Goal: Information Seeking & Learning: Learn about a topic

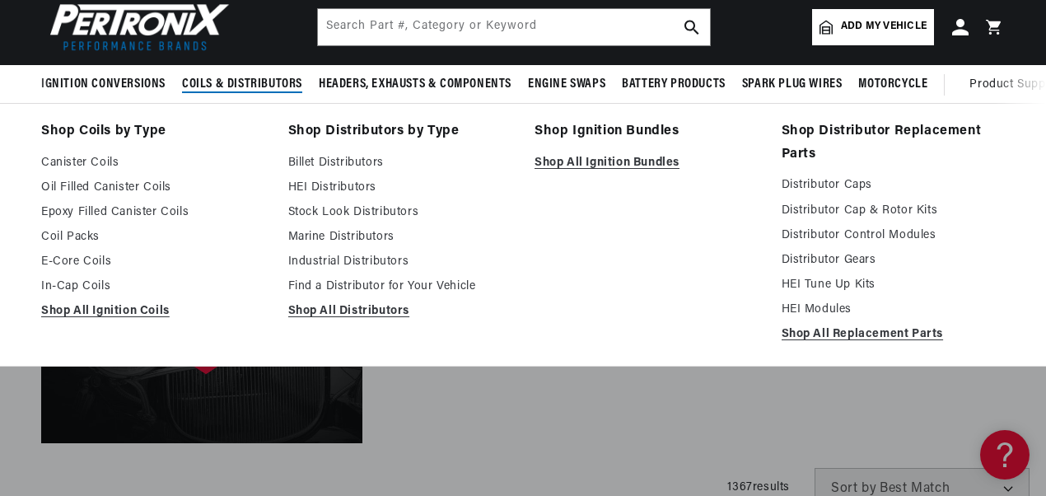
scroll to position [0, 898]
click at [357, 188] on link "HEI Distributors" at bounding box center [400, 188] width 224 height 20
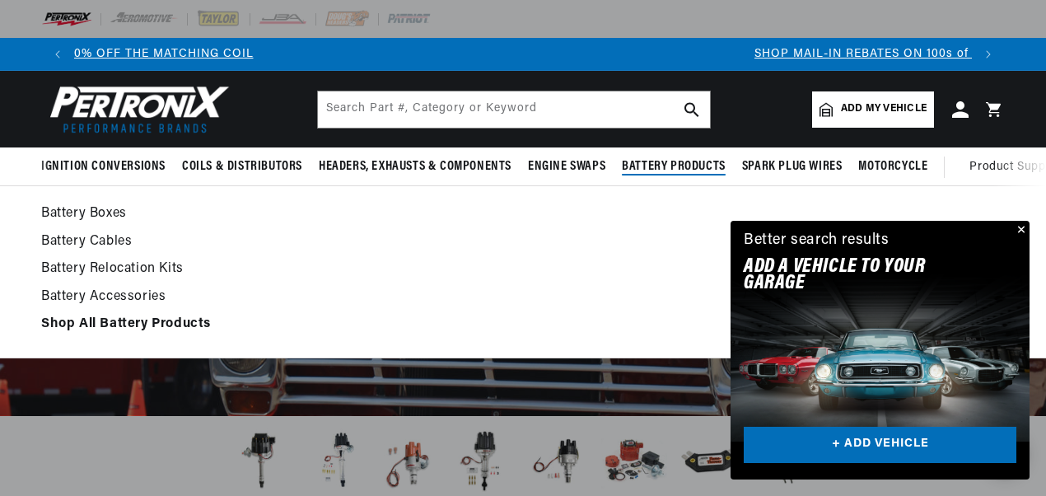
scroll to position [0, 133]
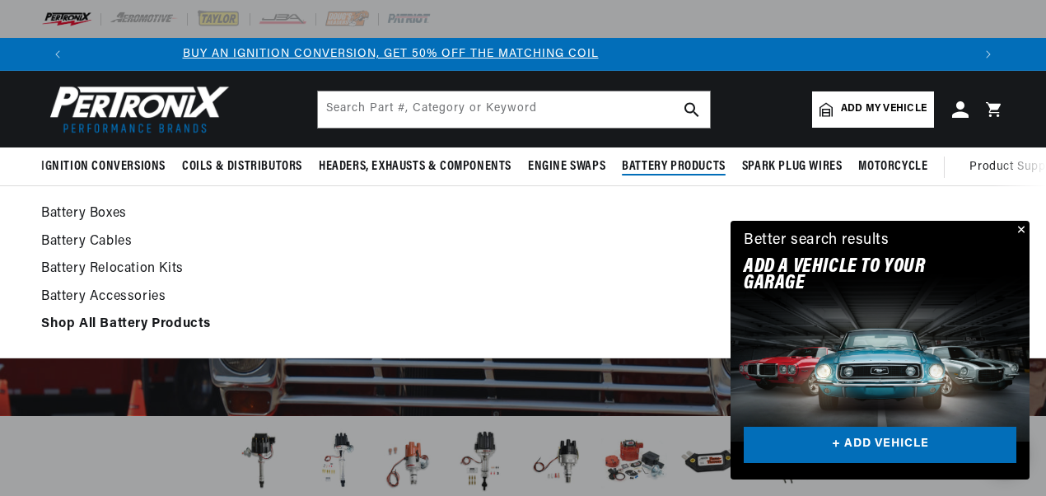
click at [137, 292] on link "Battery Accessories" at bounding box center [523, 297] width 964 height 23
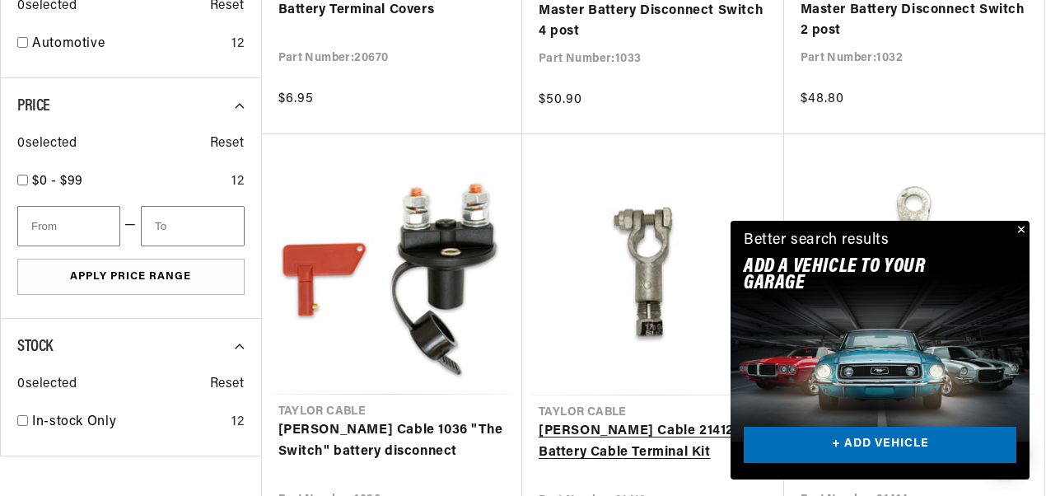
scroll to position [906, 0]
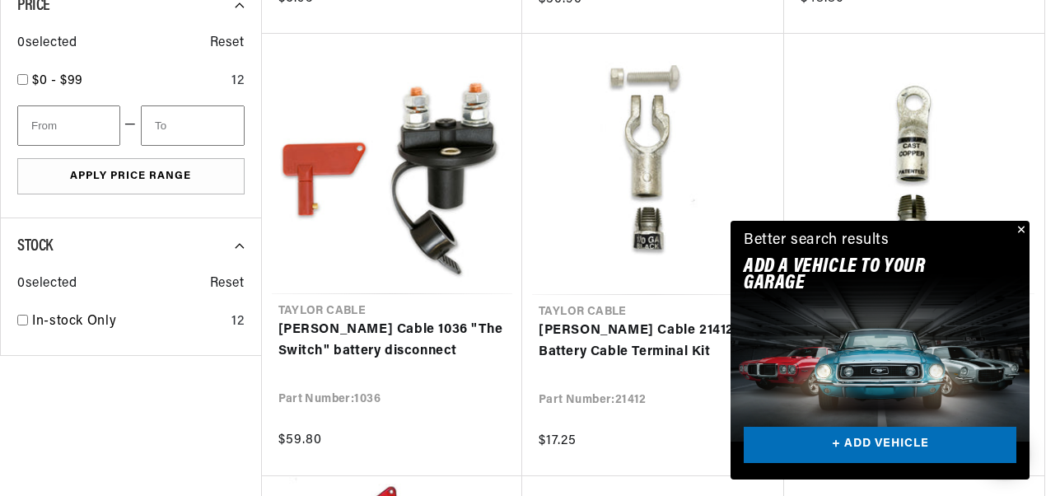
click at [1019, 228] on button "Close" at bounding box center [1020, 231] width 20 height 20
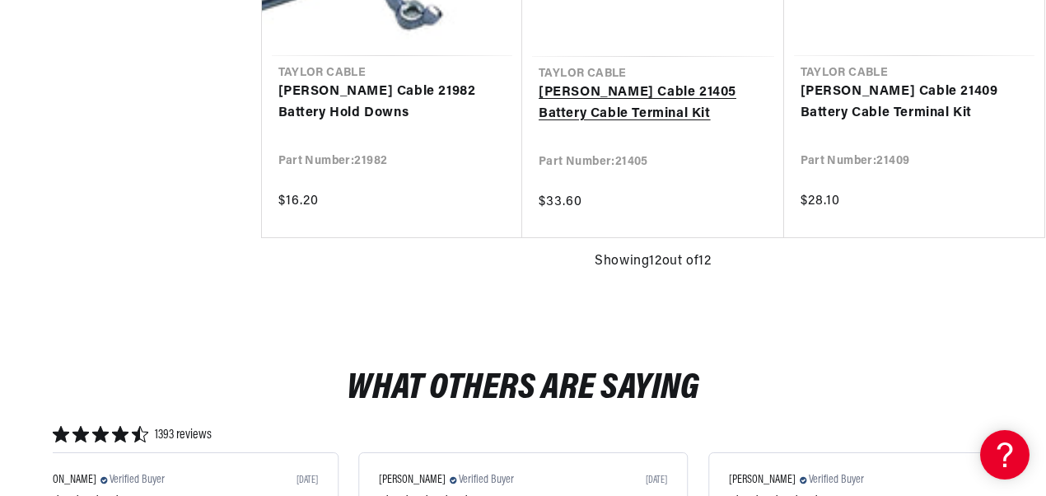
scroll to position [2224, 0]
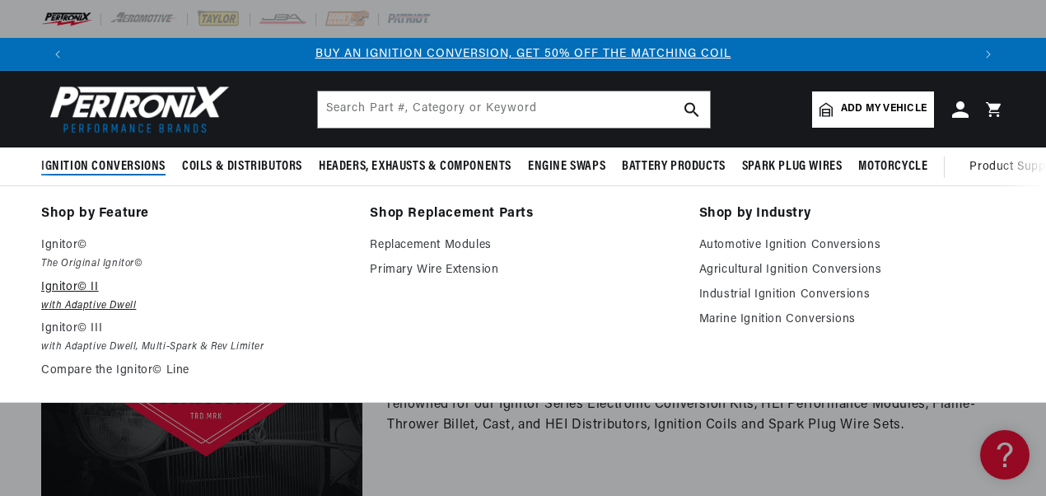
click at [75, 304] on em "with Adaptive Dwell" at bounding box center [194, 305] width 306 height 17
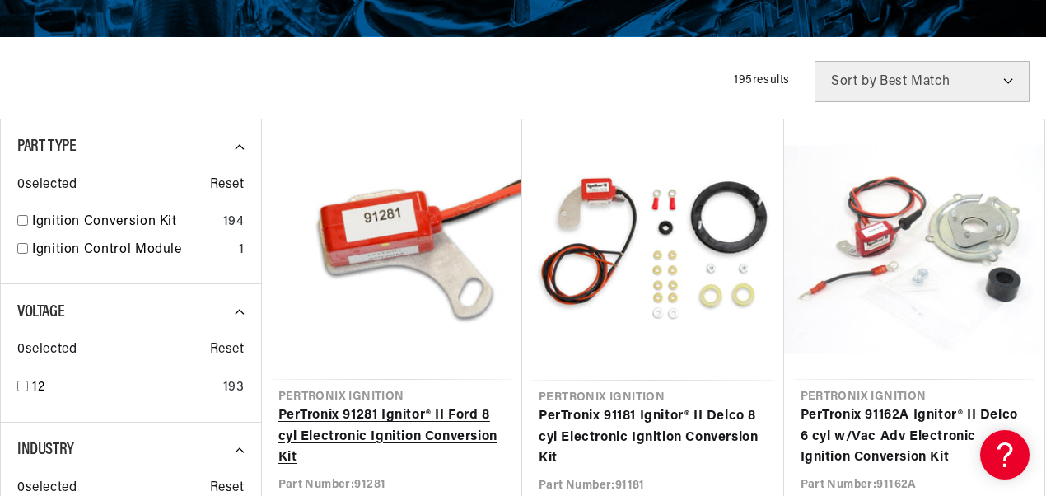
scroll to position [494, 0]
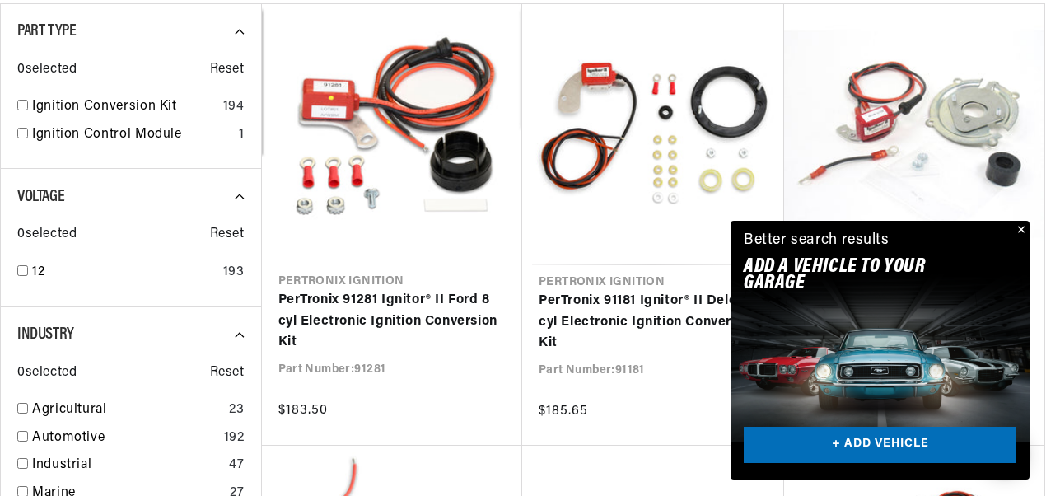
click at [1025, 228] on button "Close" at bounding box center [1020, 231] width 20 height 20
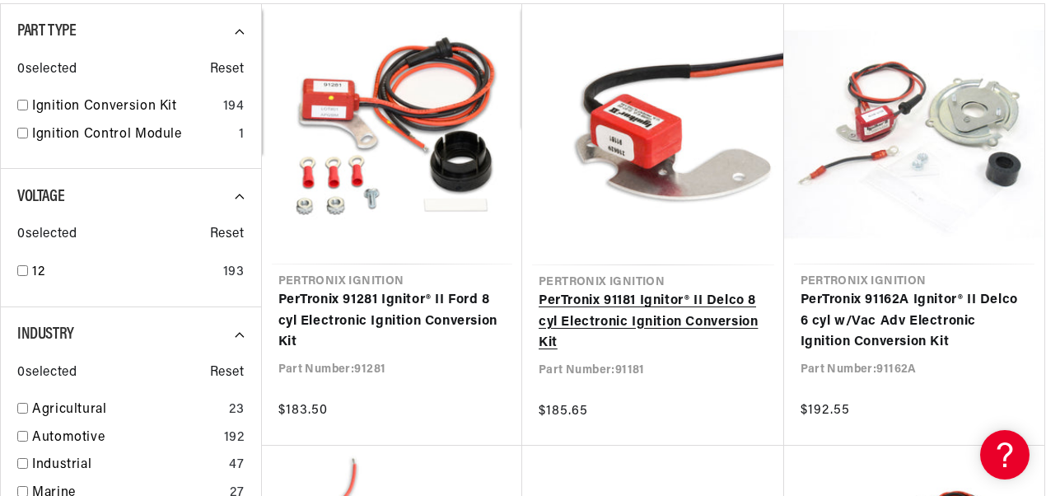
click at [642, 306] on link "PerTronix 91181 Ignitor® II Delco 8 cyl Electronic Ignition Conversion Kit" at bounding box center [653, 322] width 229 height 63
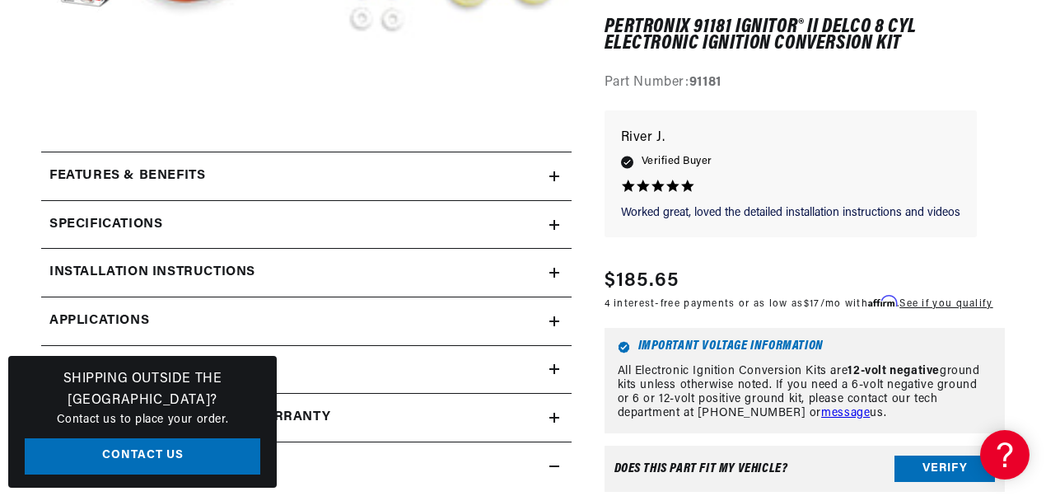
scroll to position [659, 0]
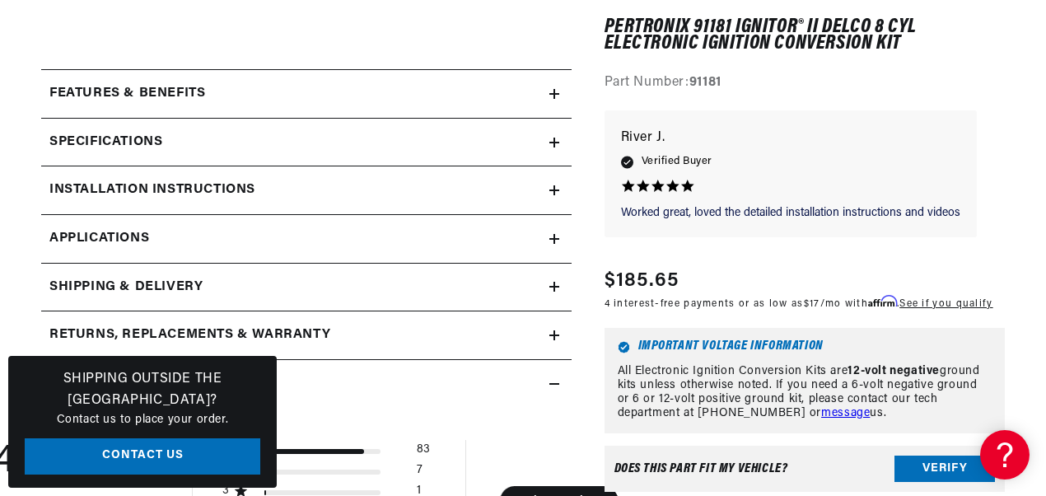
click at [556, 142] on icon at bounding box center [554, 143] width 10 height 10
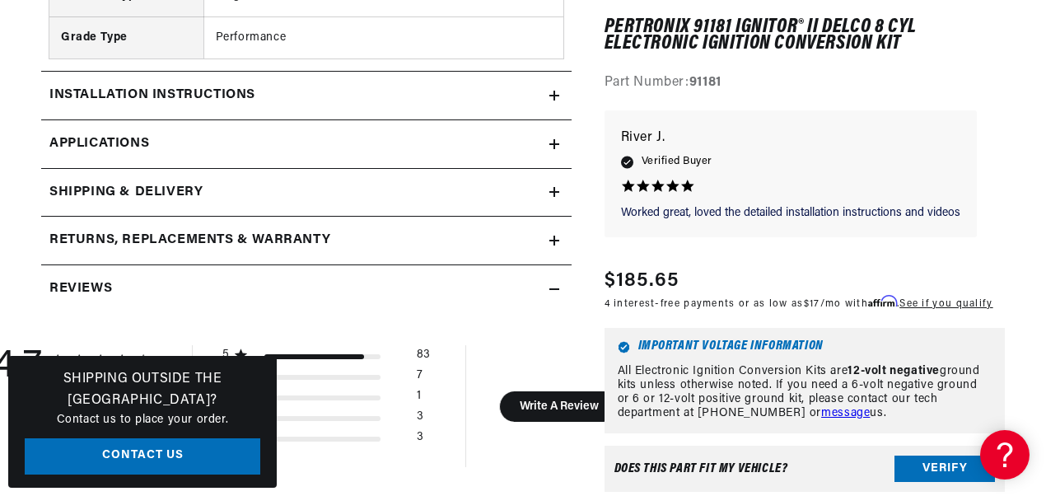
scroll to position [0, 1795]
click at [553, 152] on link "Applications" at bounding box center [306, 144] width 530 height 49
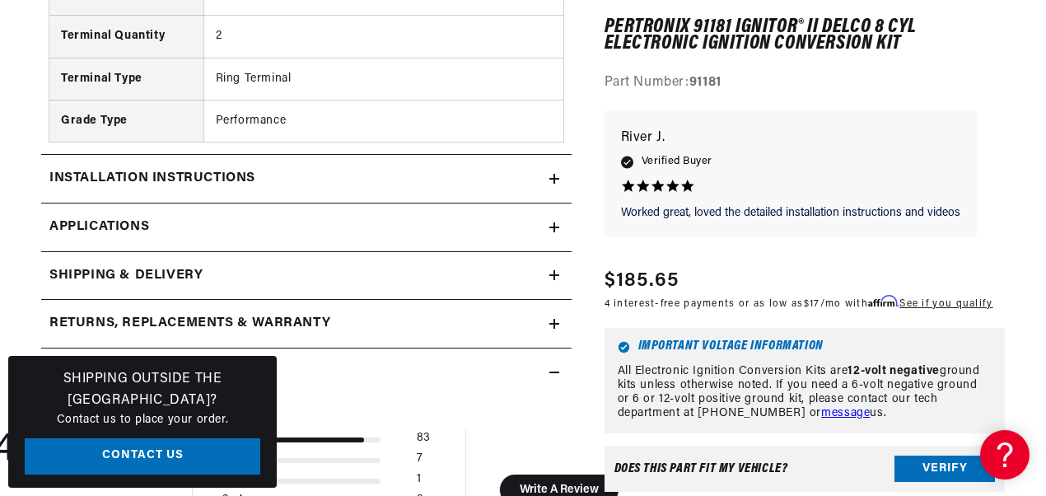
click at [554, 178] on icon at bounding box center [554, 179] width 0 height 10
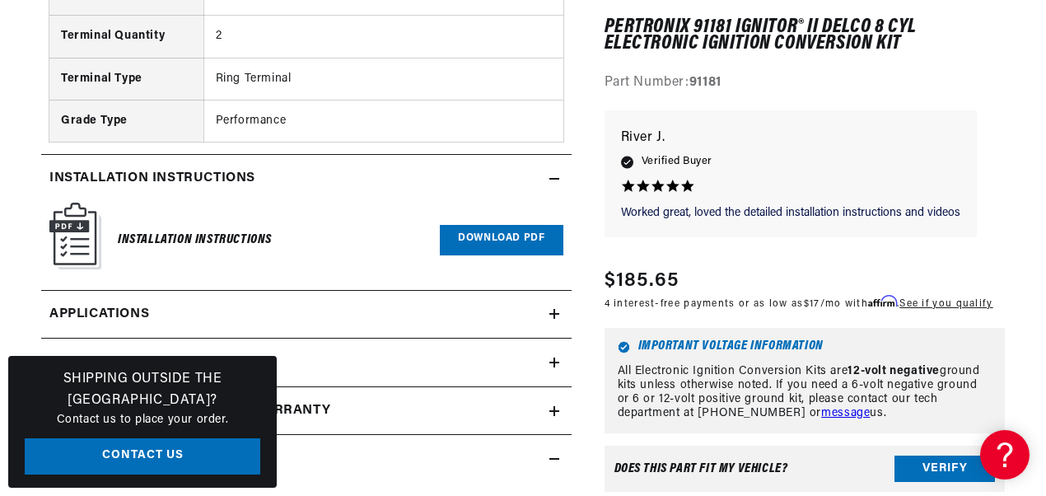
click at [508, 238] on link "Download PDF" at bounding box center [501, 240] width 123 height 30
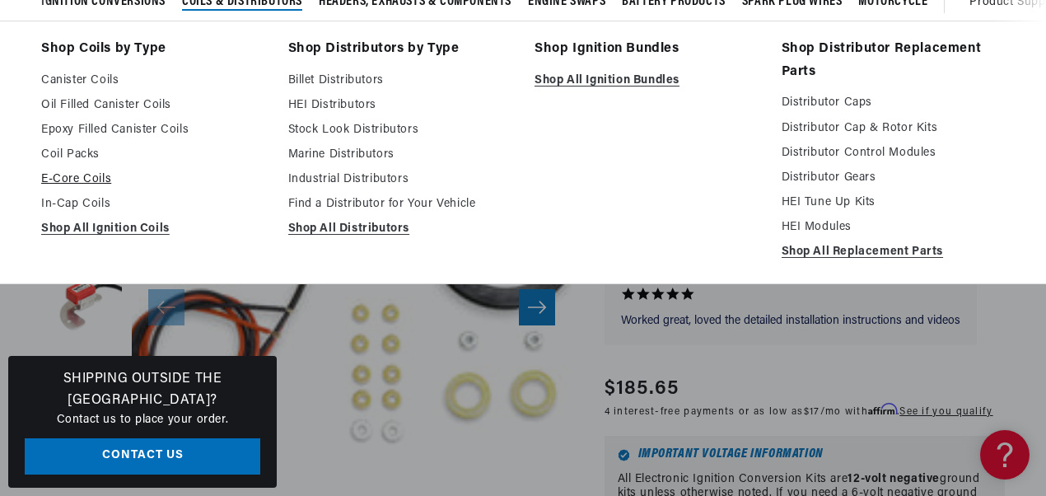
scroll to position [0, 898]
click at [610, 79] on link "Shop All Ignition Bundles" at bounding box center [647, 81] width 224 height 20
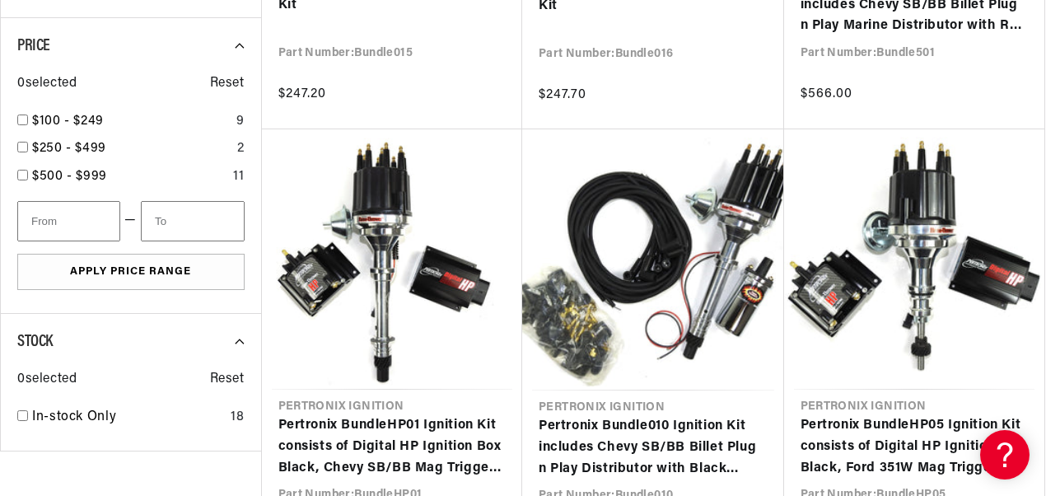
scroll to position [906, 0]
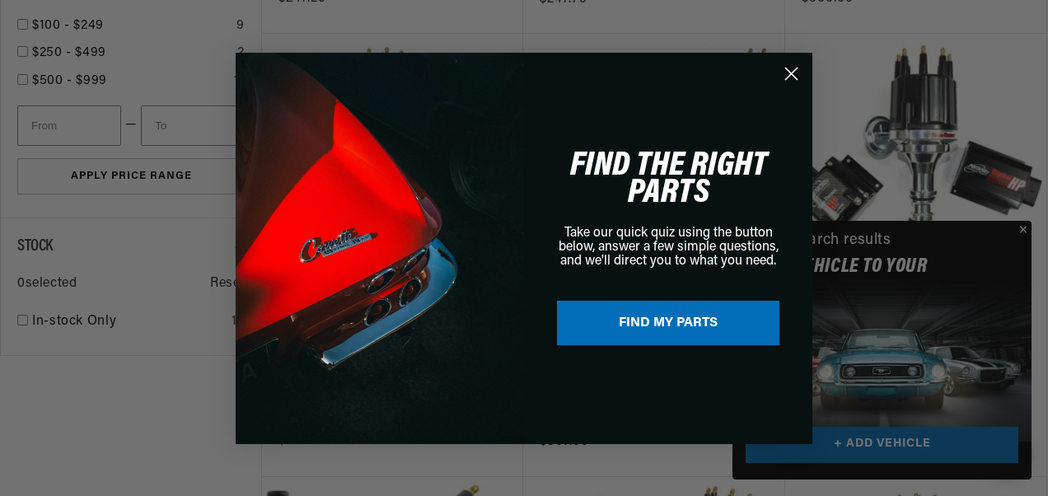
click at [1021, 223] on div "Close dialog FIND THE RIGHT PARTS Take our quick quiz using the button below, a…" at bounding box center [524, 248] width 1048 height 496
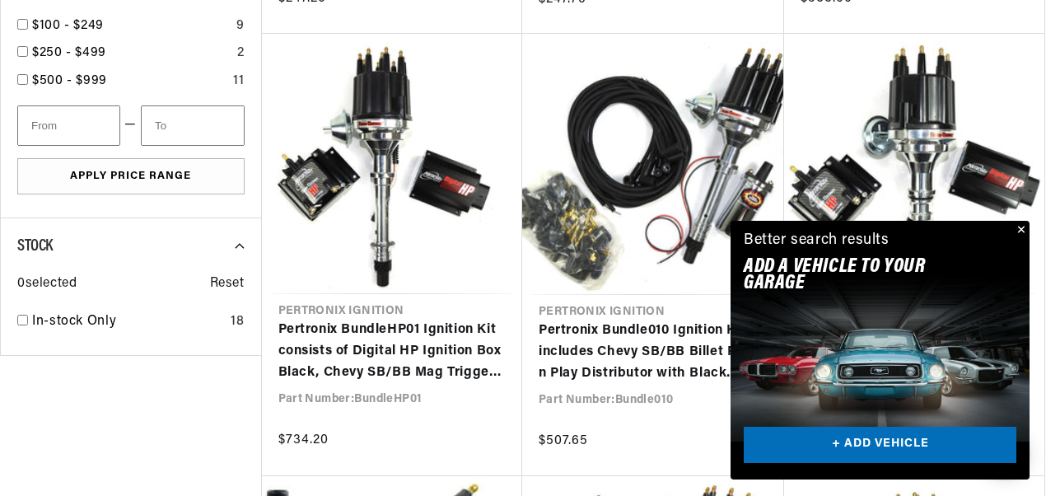
click at [1022, 225] on button "Close" at bounding box center [1020, 231] width 20 height 20
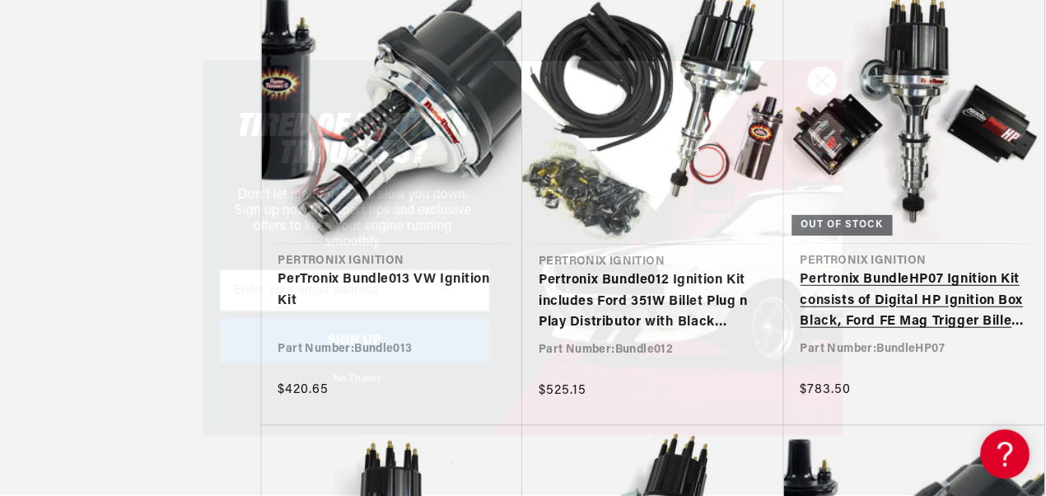
scroll to position [0, 1795]
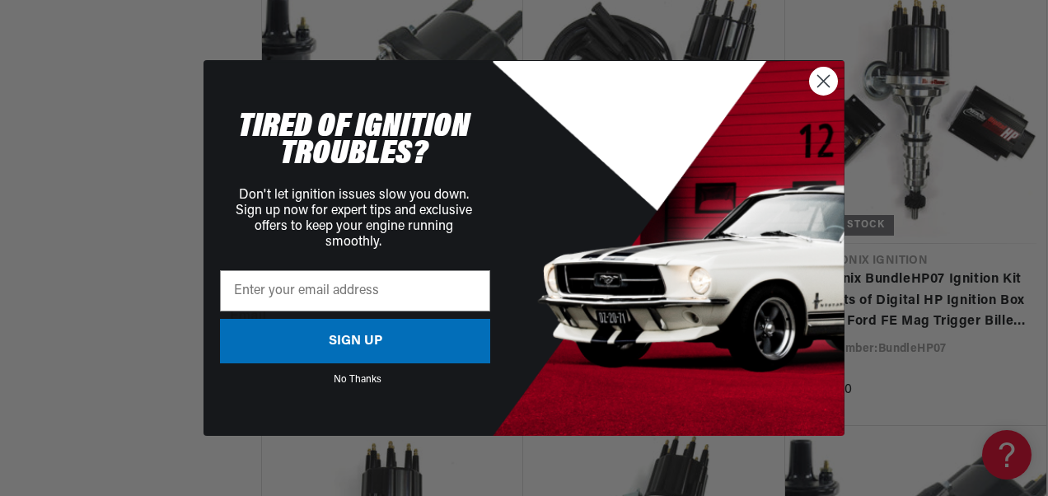
click at [819, 82] on circle "Close dialog" at bounding box center [823, 81] width 27 height 27
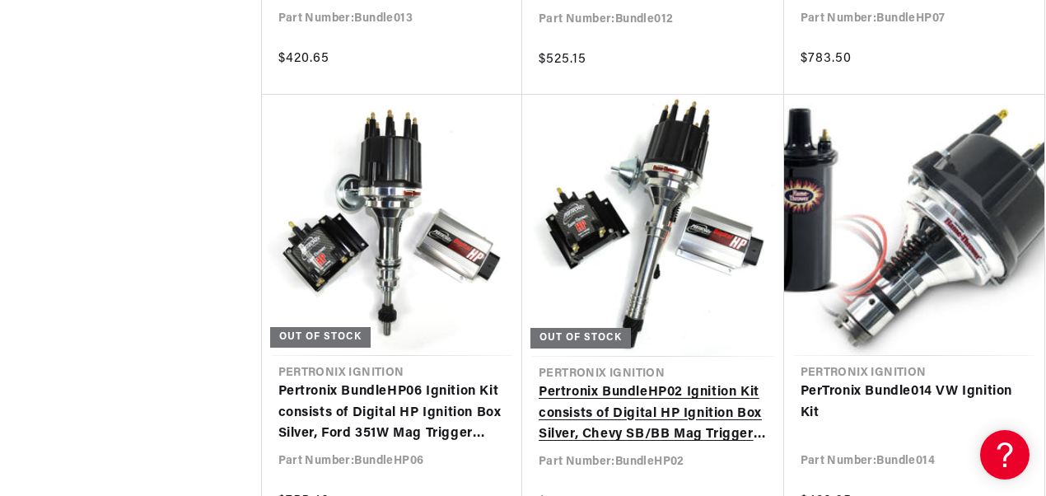
scroll to position [0, 0]
click at [652, 395] on link "Pertronix BundleHP02 Ignition Kit consists of Digital HP Ignition Box Silver, C…" at bounding box center [653, 413] width 229 height 63
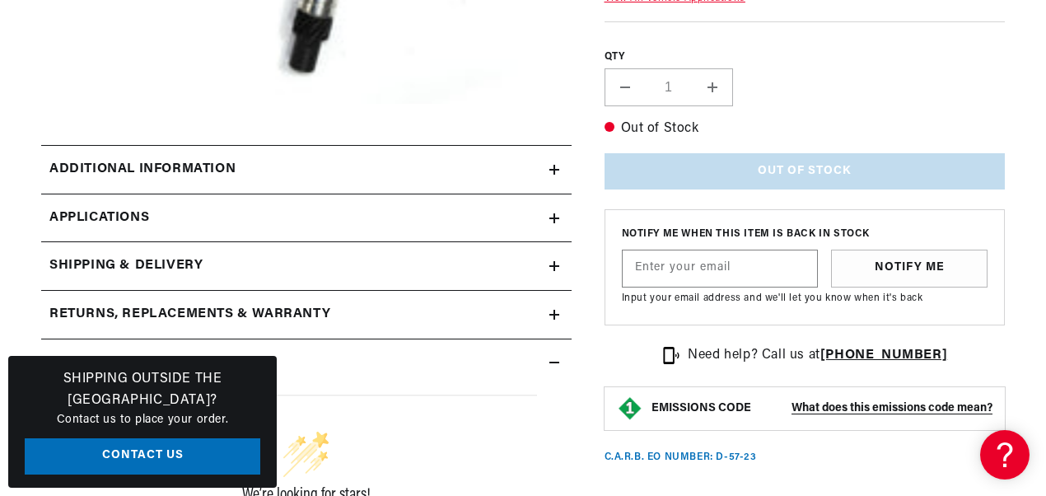
scroll to position [659, 0]
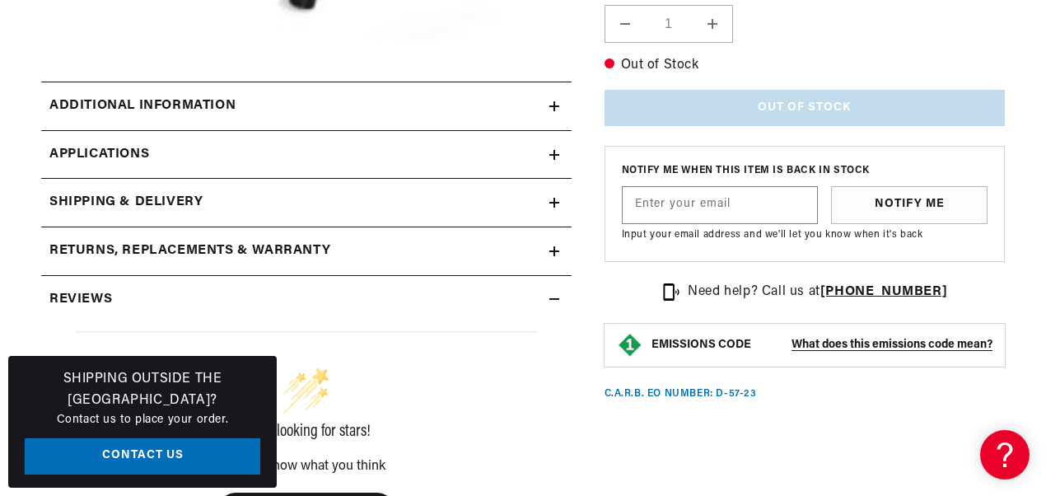
click at [558, 107] on icon at bounding box center [554, 106] width 10 height 10
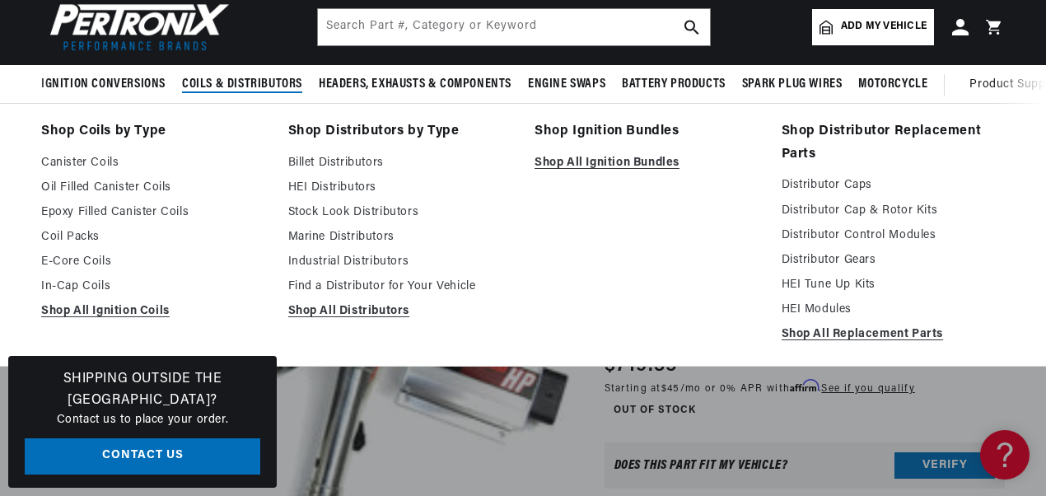
scroll to position [0, 898]
click at [78, 258] on link "E-Core Coils" at bounding box center [153, 262] width 224 height 20
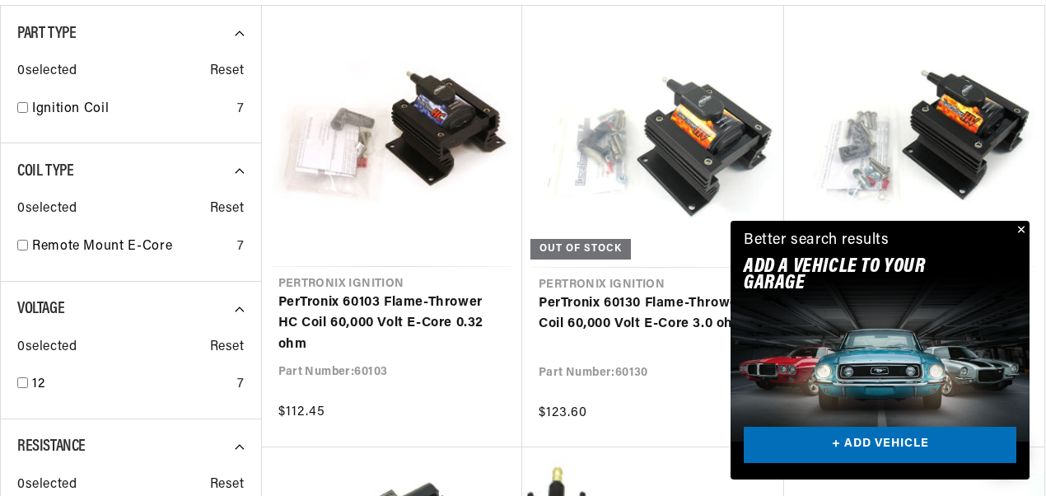
scroll to position [0, 898]
click at [1020, 227] on button "Close" at bounding box center [1020, 231] width 20 height 20
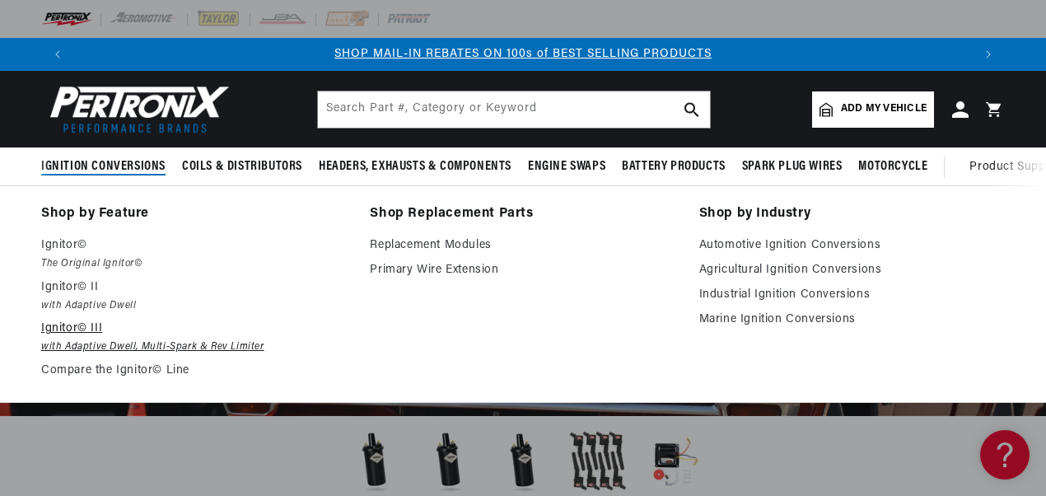
click at [171, 349] on em "with Adaptive Dwell, Multi-Spark & Rev Limiter" at bounding box center [194, 346] width 306 height 17
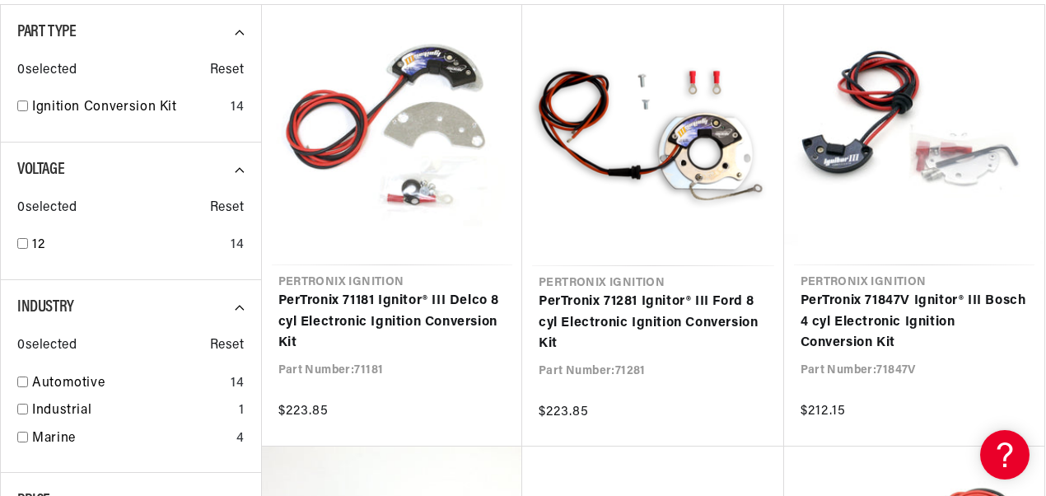
scroll to position [494, 0]
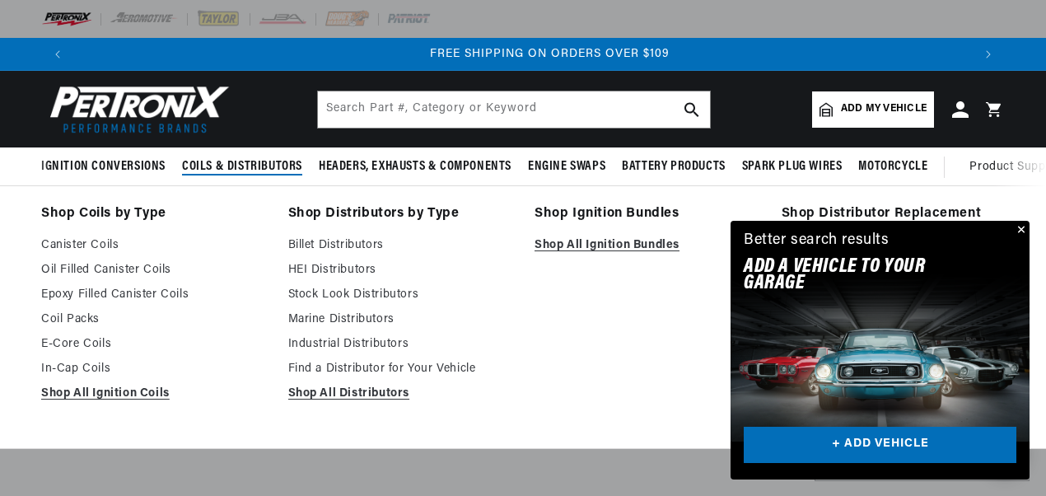
scroll to position [0, 1795]
click at [631, 248] on link "Shop All Ignition Bundles" at bounding box center [647, 246] width 224 height 20
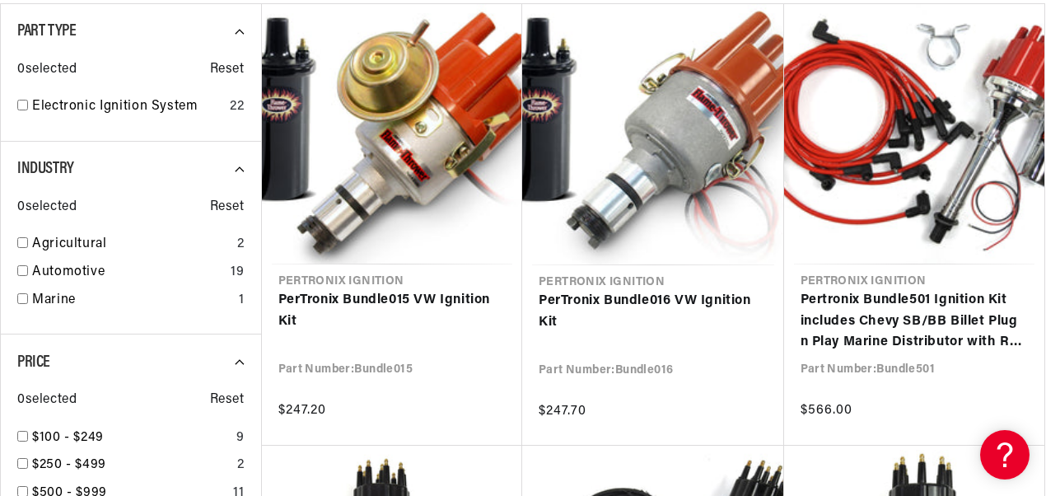
scroll to position [716, 0]
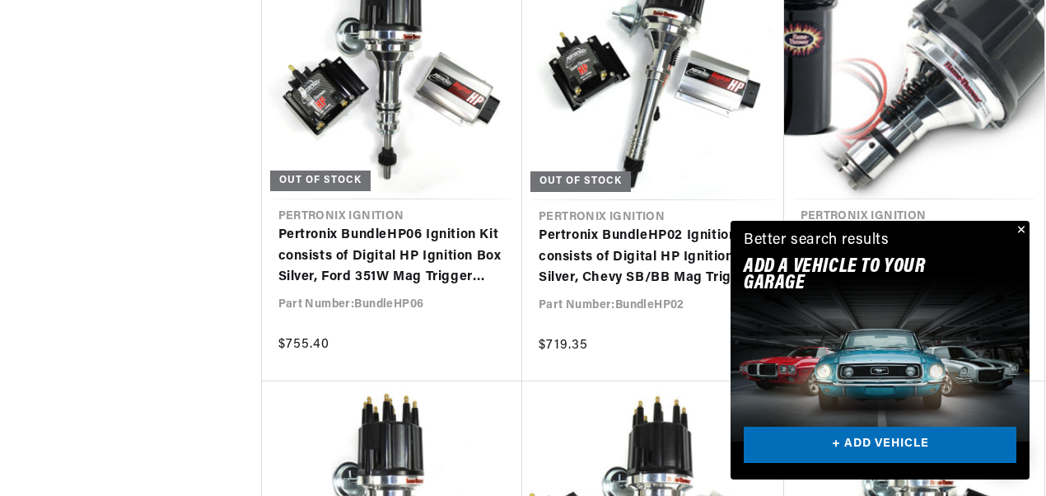
scroll to position [1894, 0]
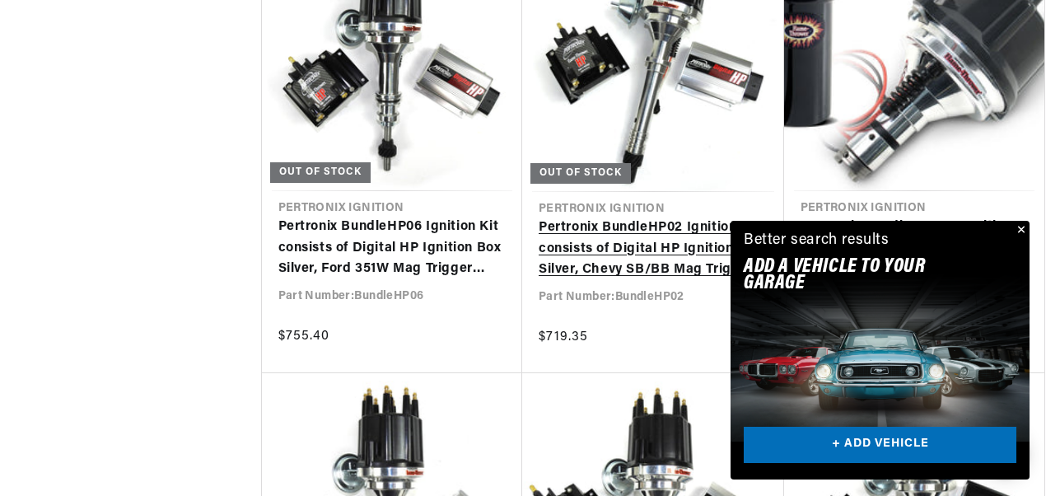
click at [612, 264] on link "Pertronix BundleHP02 Ignition Kit consists of Digital HP Ignition Box Silver, C…" at bounding box center [653, 248] width 229 height 63
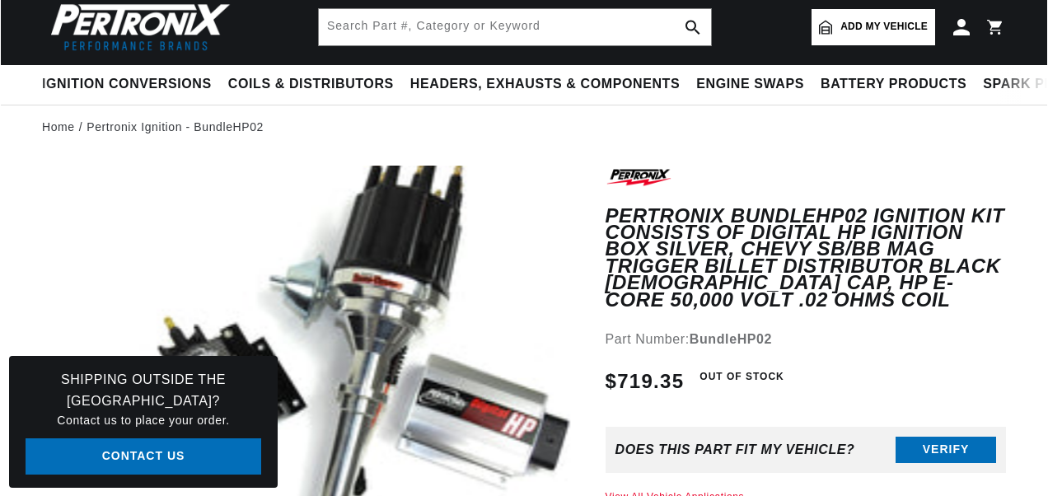
scroll to position [45, 0]
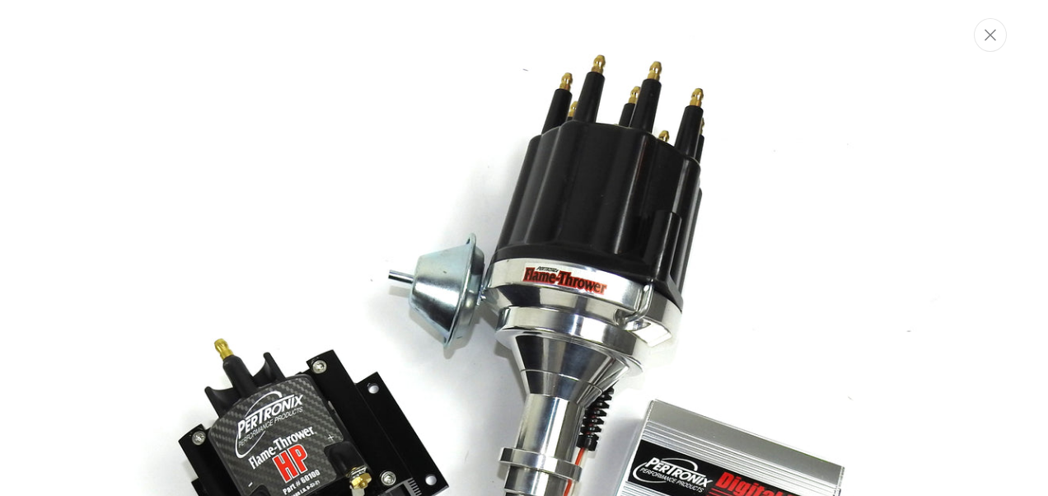
scroll to position [0, 899]
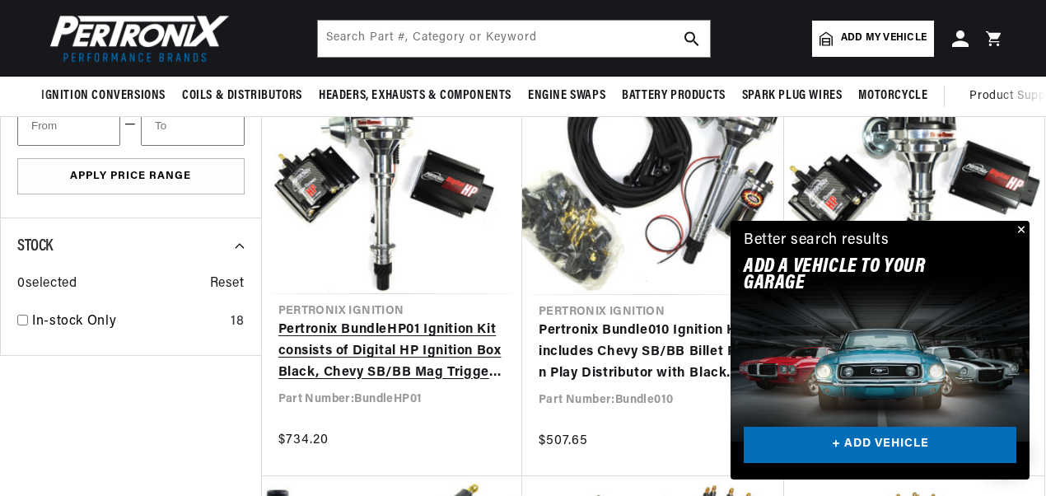
click at [402, 374] on link "Pertronix BundleHP01 Ignition Kit consists of Digital HP Ignition Box Black, Ch…" at bounding box center [392, 351] width 228 height 63
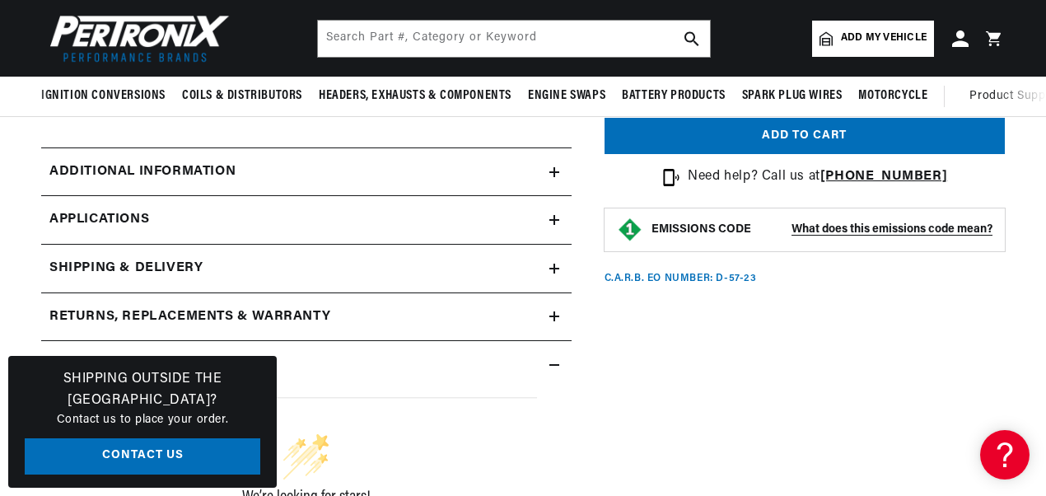
scroll to position [0, 898]
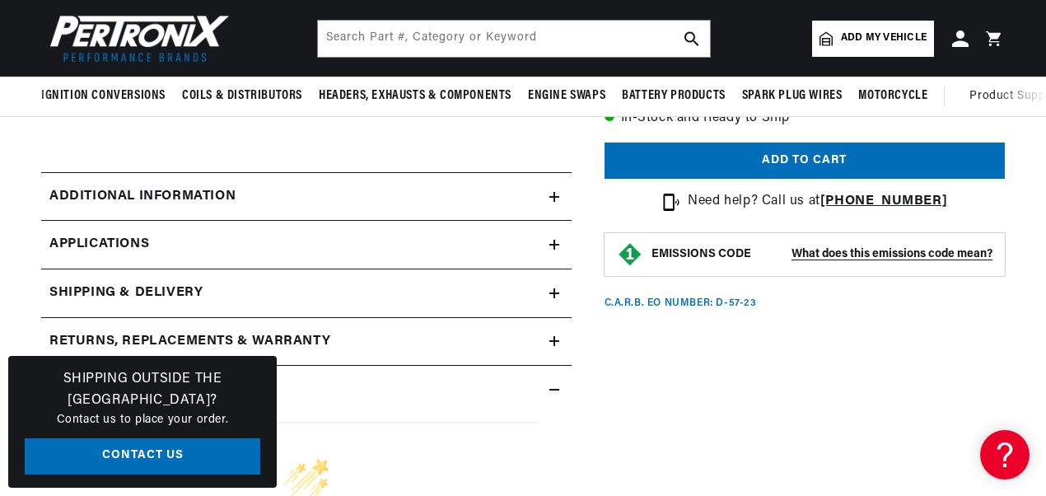
click at [553, 197] on icon at bounding box center [554, 197] width 10 height 0
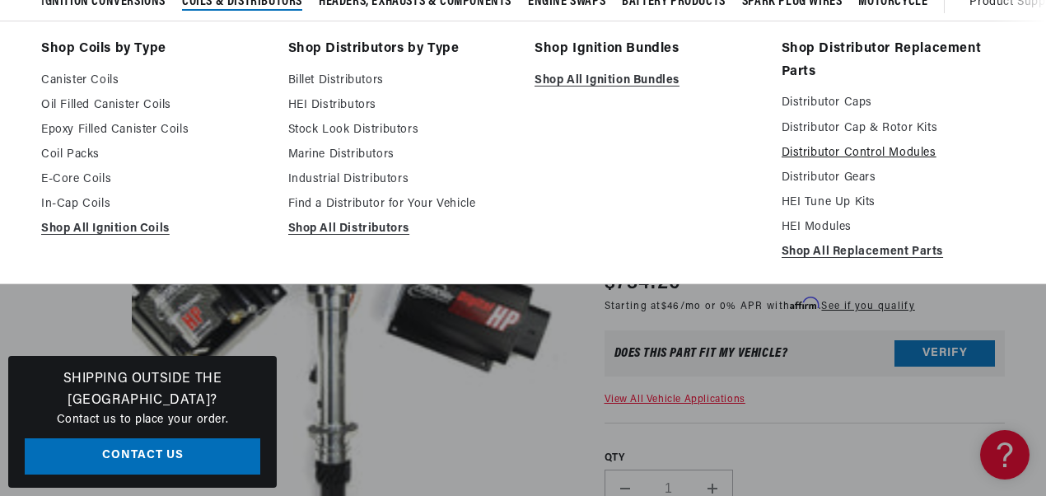
click at [837, 156] on link "Distributor Control Modules" at bounding box center [894, 153] width 224 height 20
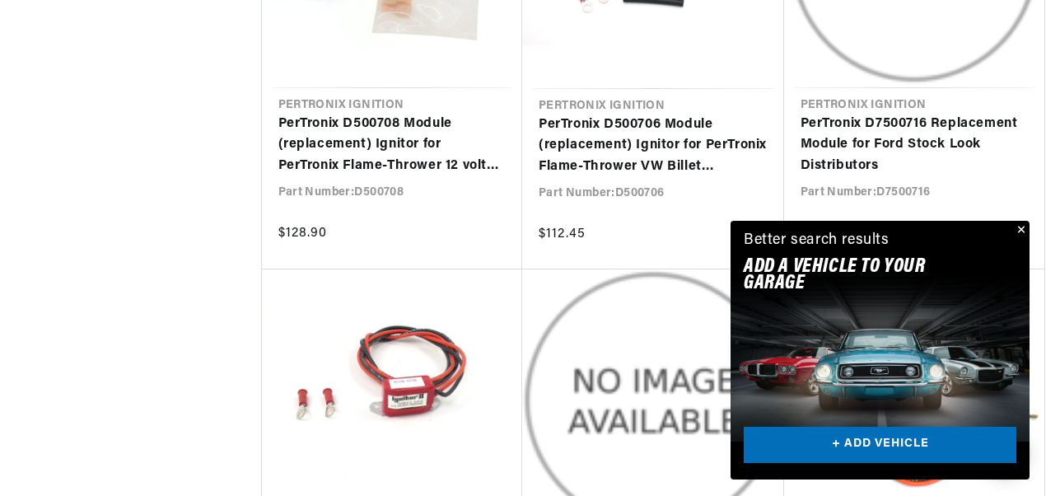
scroll to position [0, 898]
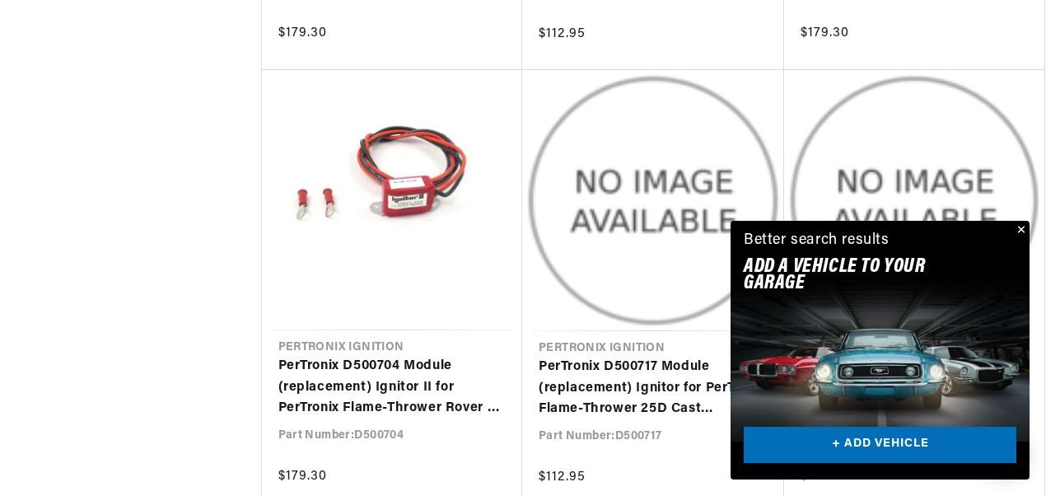
scroll to position [3706, 0]
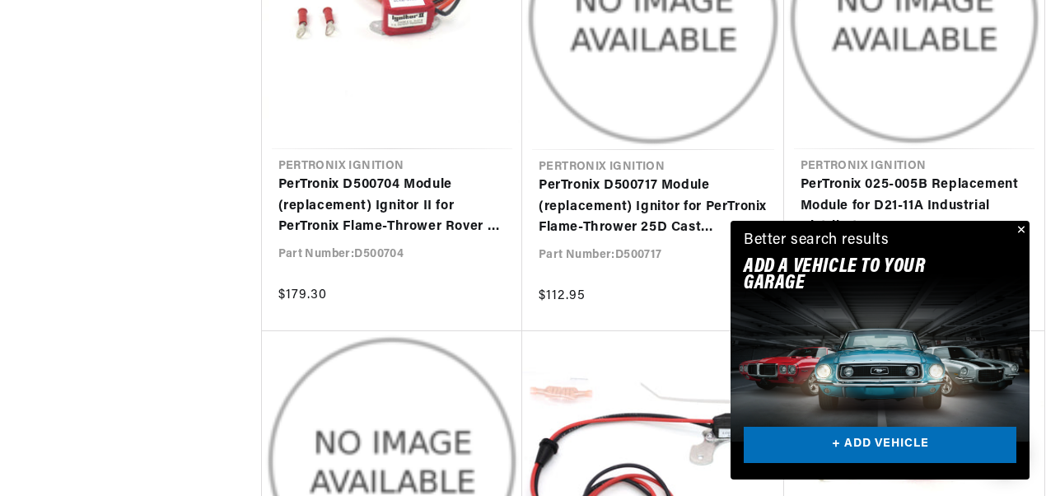
click at [1023, 222] on button "Close" at bounding box center [1020, 231] width 20 height 20
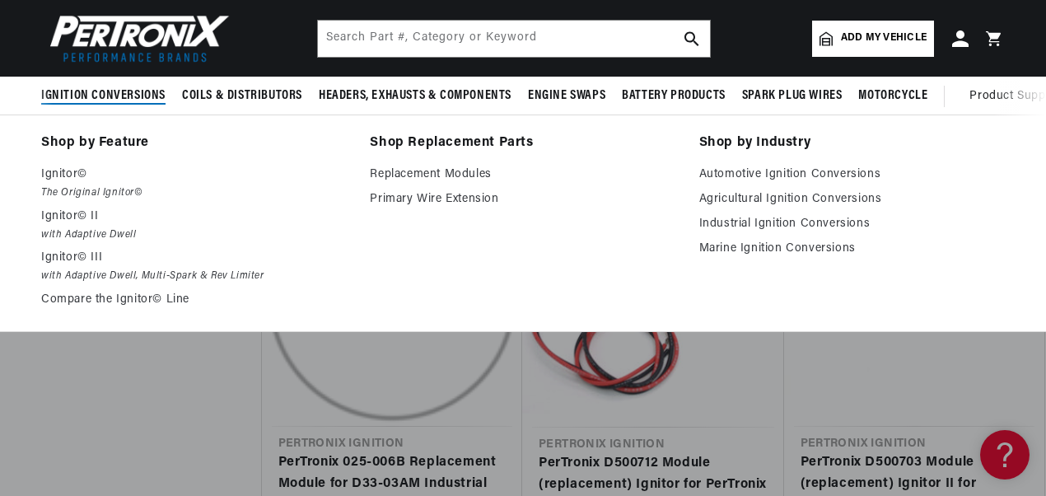
scroll to position [0, 898]
click at [780, 176] on link "Automotive Ignition Conversions" at bounding box center [852, 175] width 306 height 20
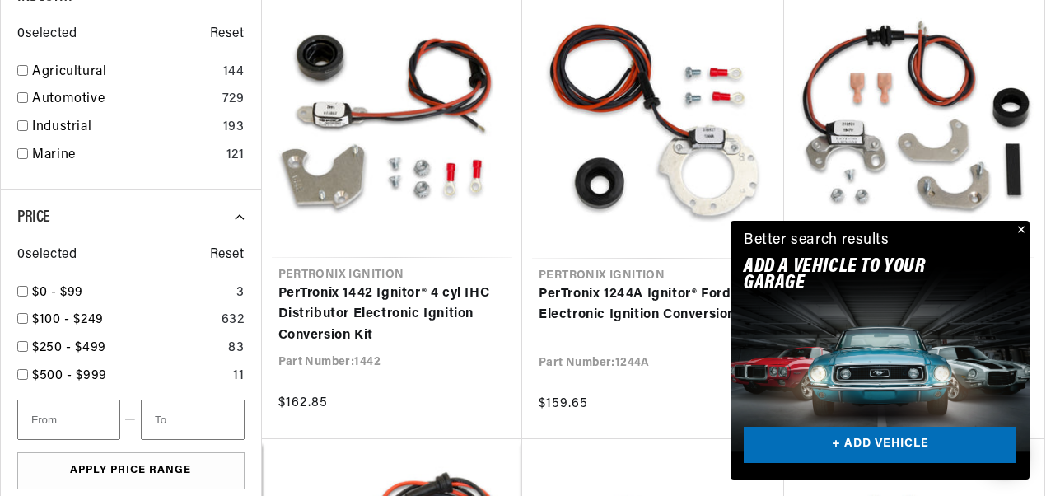
scroll to position [0, 898]
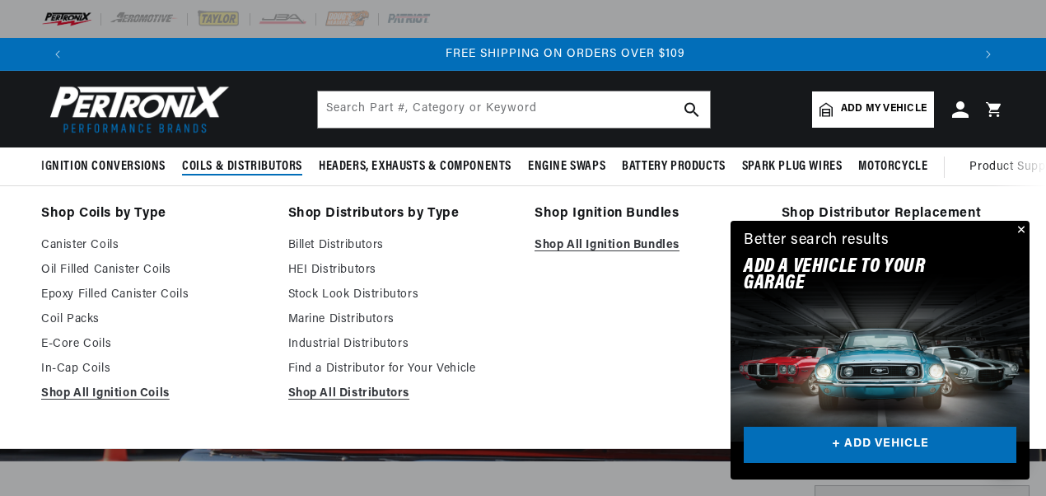
scroll to position [0, 1795]
click at [110, 394] on link "Shop All Ignition Coils" at bounding box center [153, 394] width 224 height 20
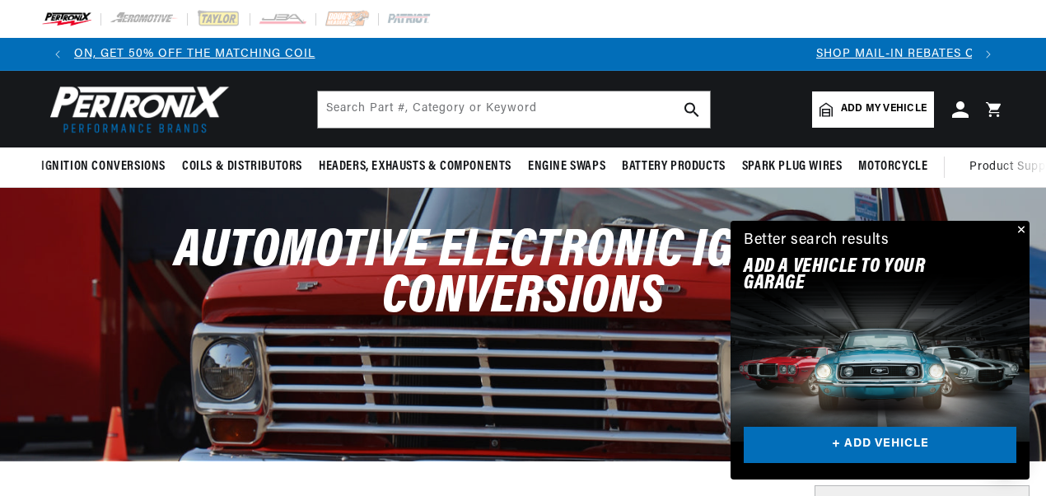
scroll to position [0, 100]
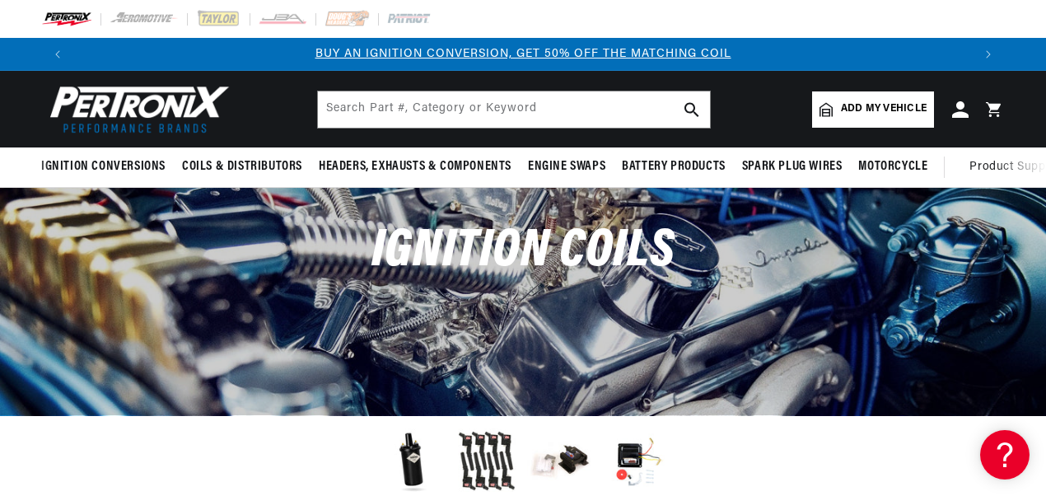
scroll to position [329, 0]
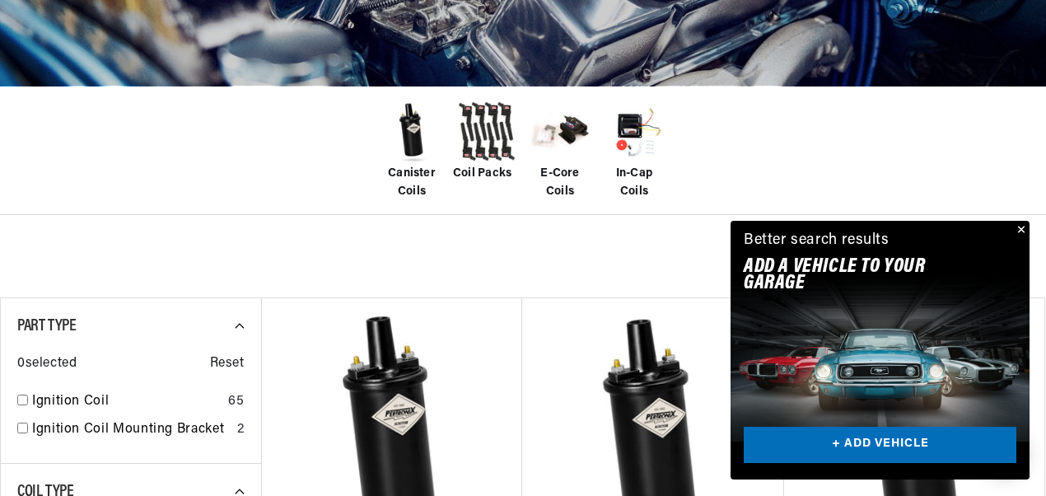
click at [559, 177] on span "E-Core Coils" at bounding box center [560, 183] width 66 height 37
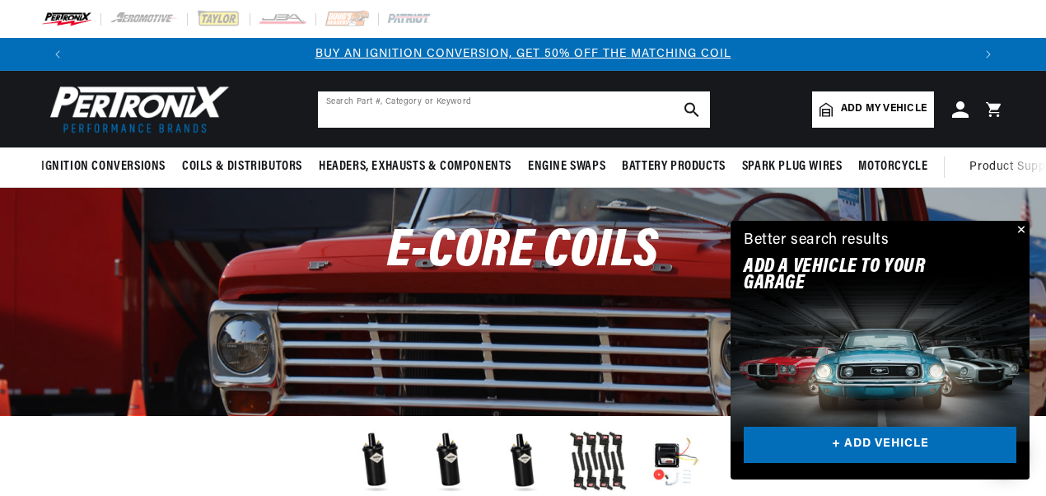
click at [413, 99] on input "text" at bounding box center [514, 109] width 392 height 36
type input "hp"
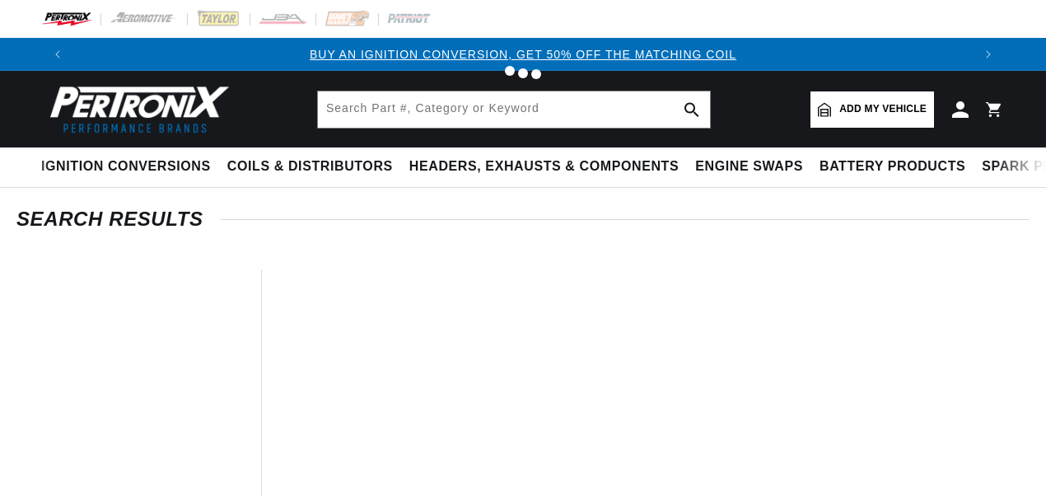
type input "hp"
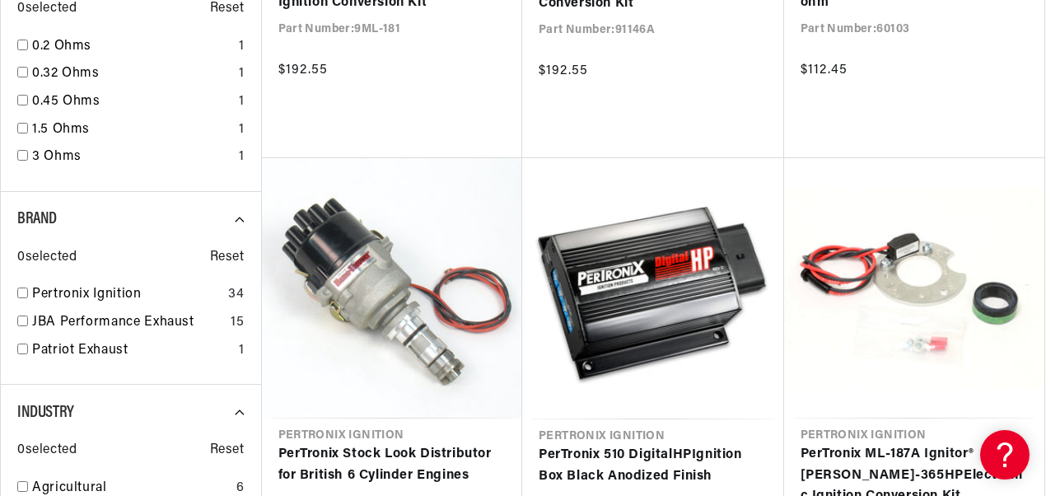
scroll to position [1235, 0]
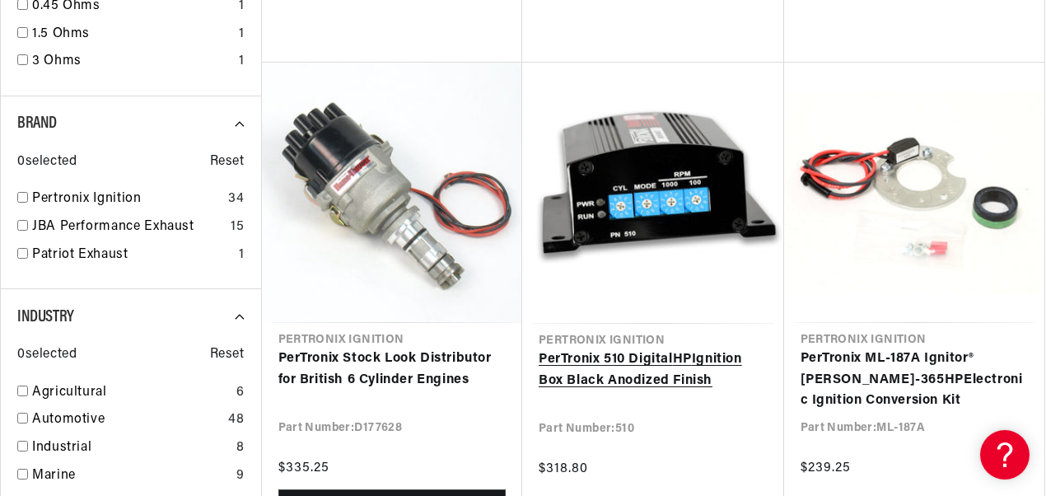
click at [639, 376] on link "PerTronix 510 Digital HP Ignition Box Black Anodized Finish" at bounding box center [653, 370] width 229 height 42
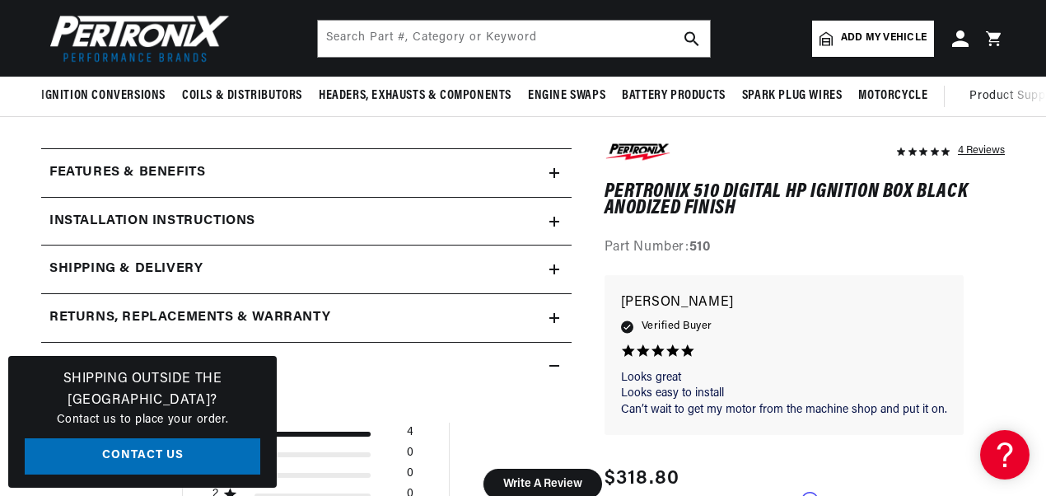
scroll to position [577, 0]
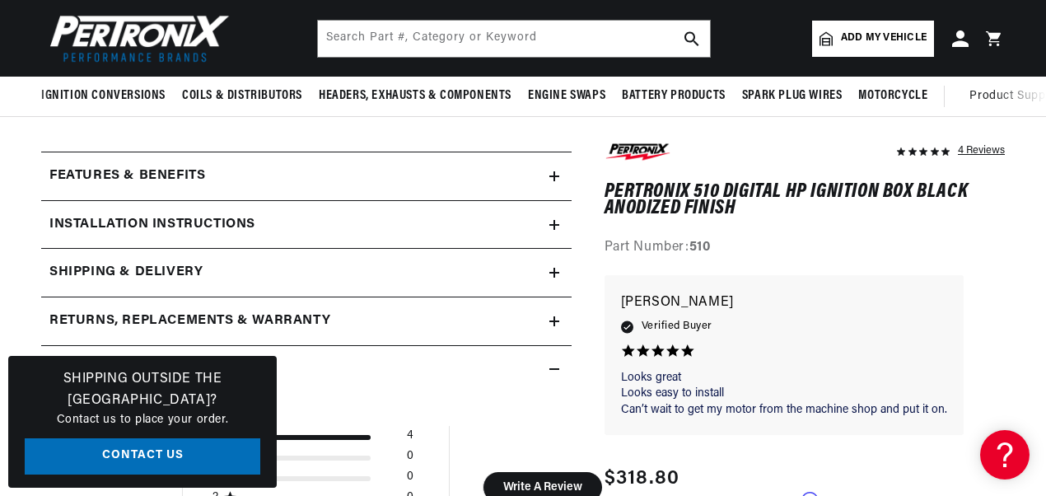
click at [559, 226] on summary "Installation instructions" at bounding box center [306, 225] width 530 height 48
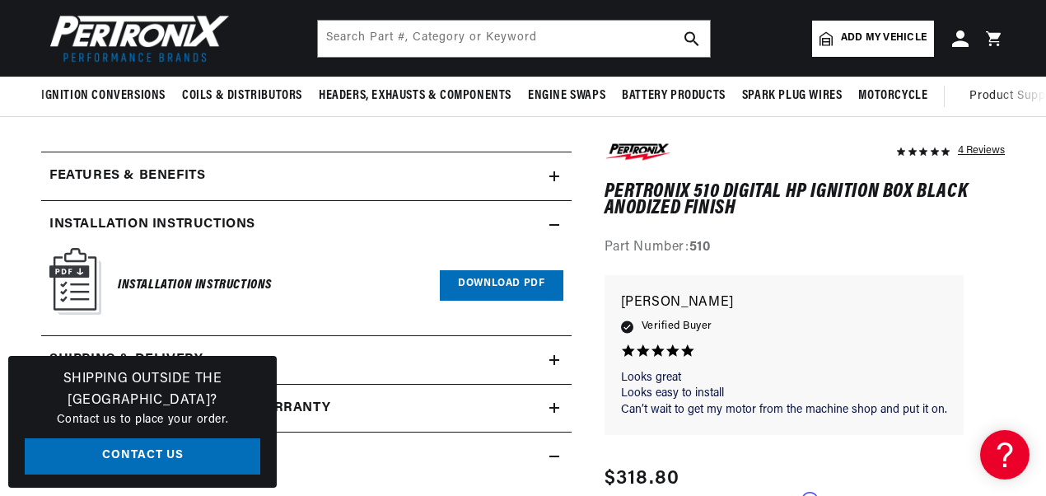
click at [493, 286] on link "Download PDF" at bounding box center [501, 285] width 123 height 30
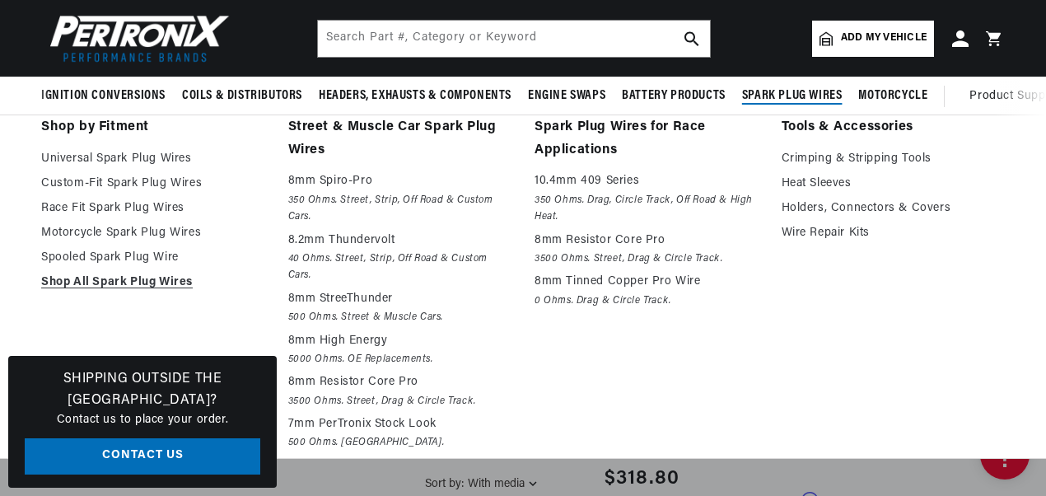
scroll to position [0, 0]
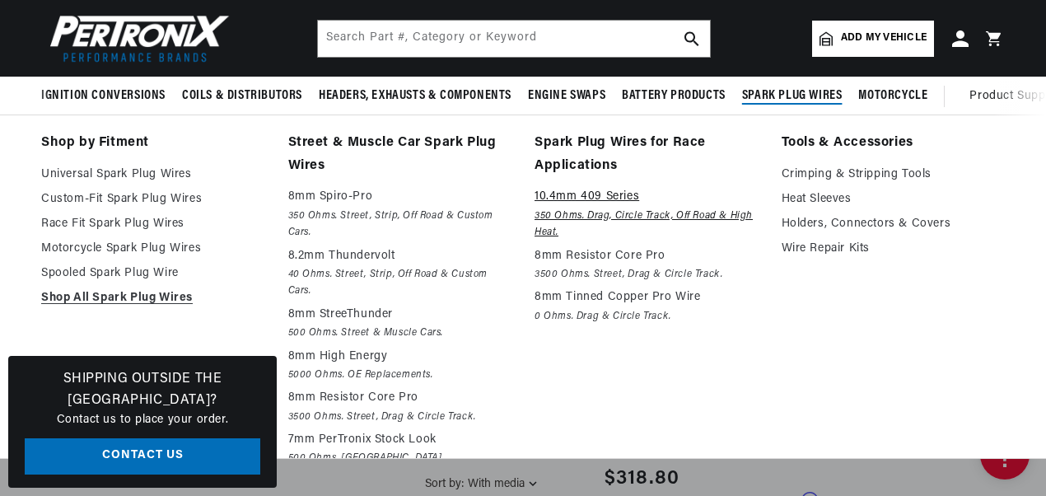
click at [577, 213] on em "350 Ohms. Drag, Circle Track, Off Road & High Heat." at bounding box center [647, 225] width 224 height 34
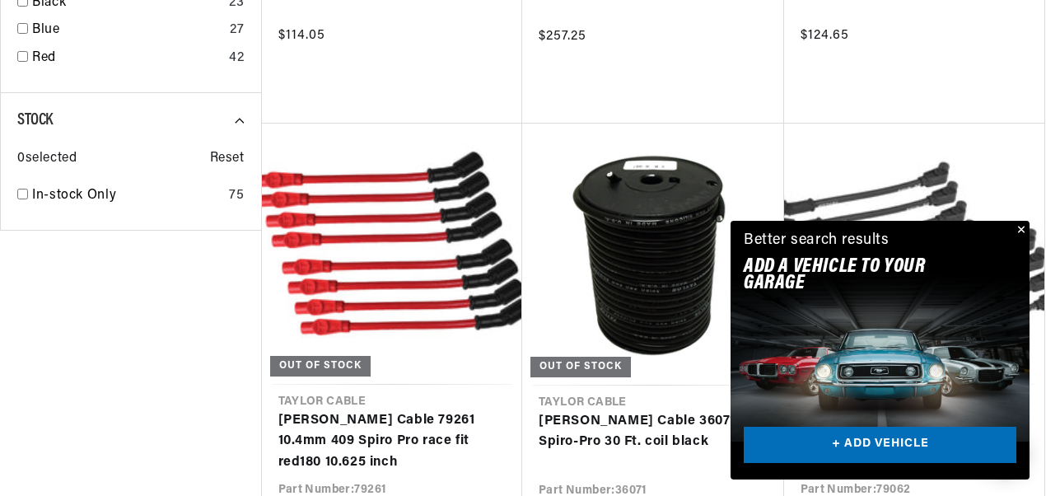
scroll to position [1400, 0]
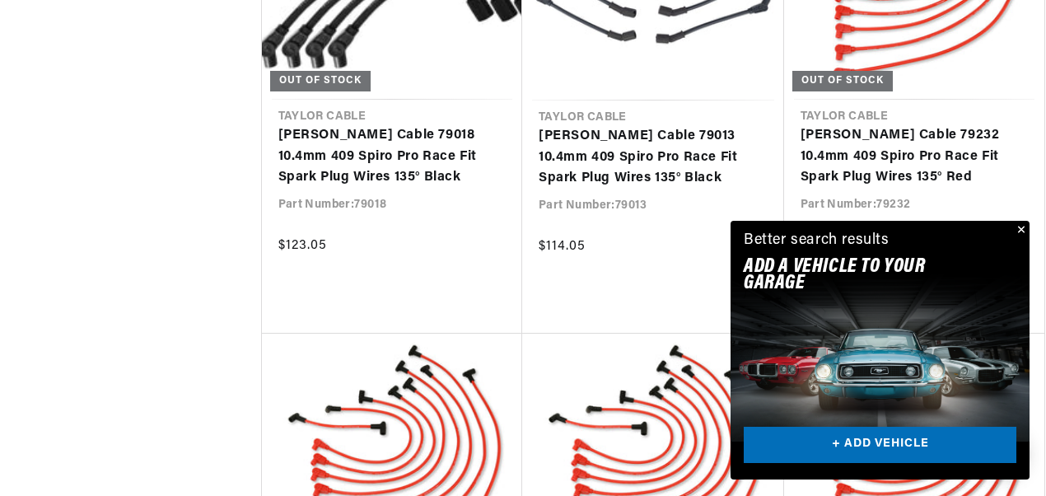
scroll to position [0, 1795]
click at [1023, 226] on button "Close" at bounding box center [1020, 231] width 20 height 20
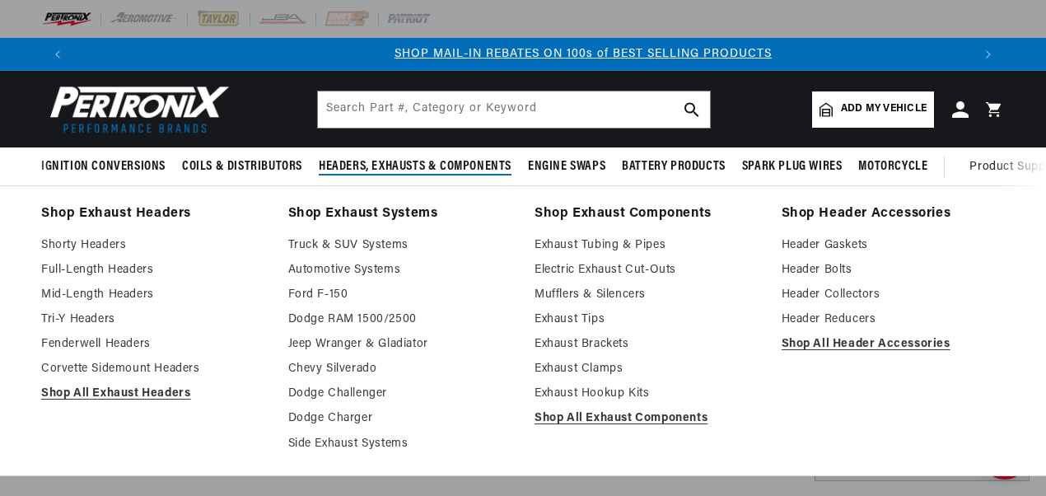
scroll to position [0, 898]
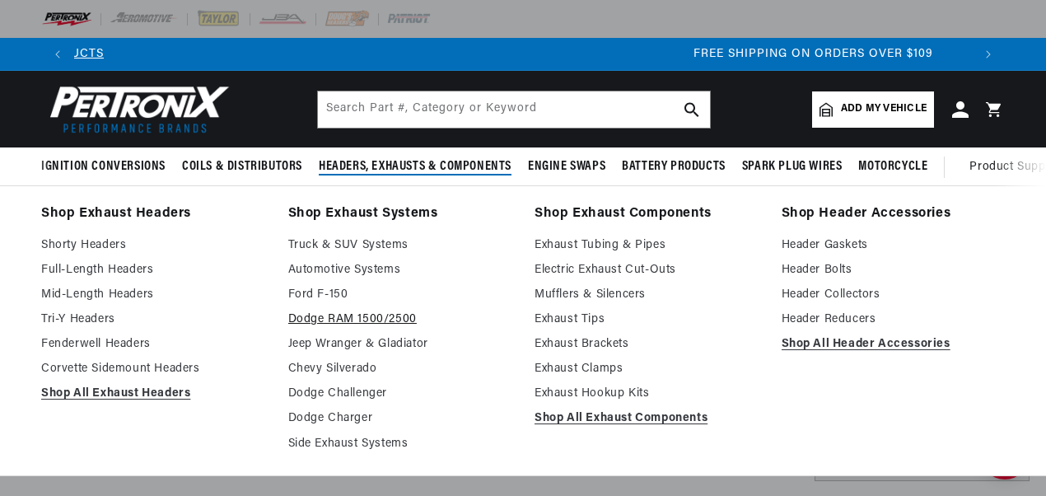
click at [343, 321] on link "Dodge RAM 1500/2500" at bounding box center [400, 320] width 224 height 20
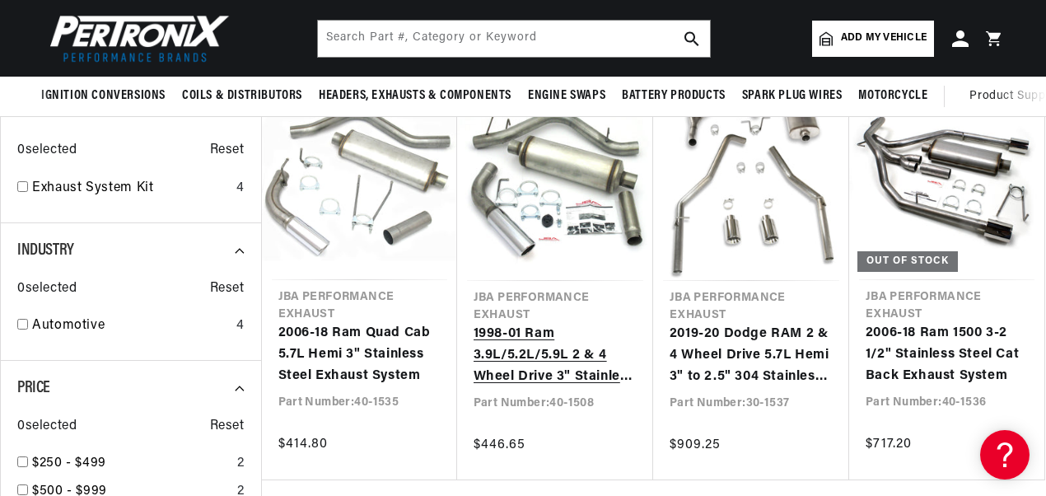
scroll to position [494, 0]
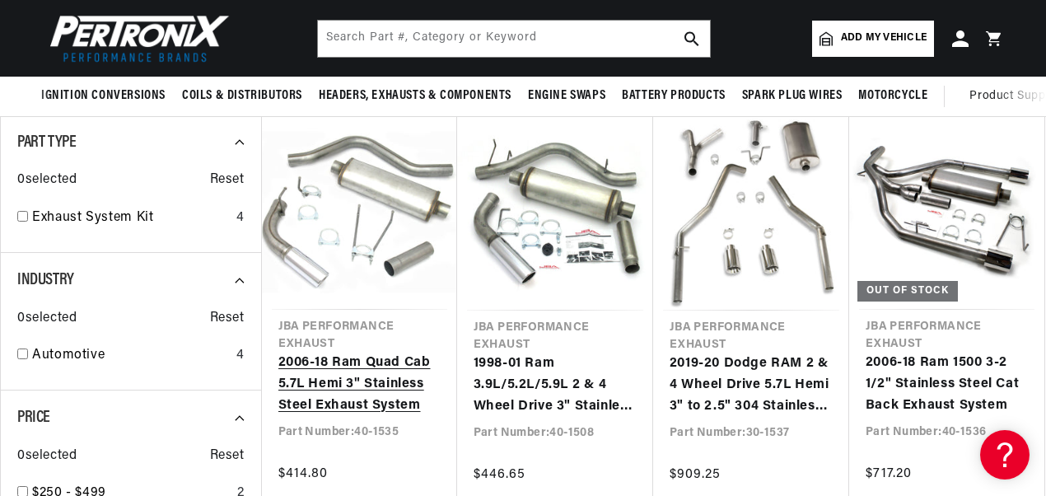
click at [371, 365] on link "2006-18 Ram Quad Cab 5.7L Hemi 3" Stainless Steel Exhaust System" at bounding box center [359, 383] width 162 height 63
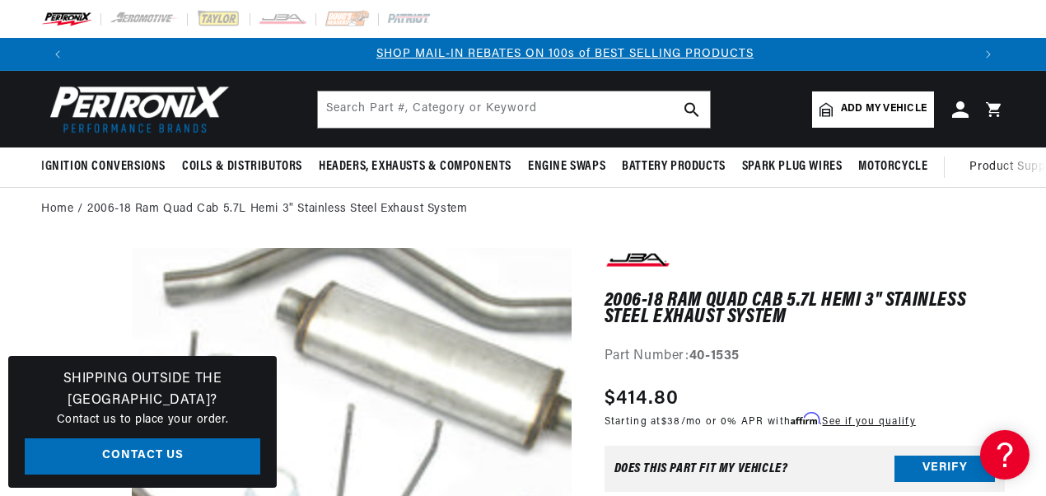
scroll to position [0, 898]
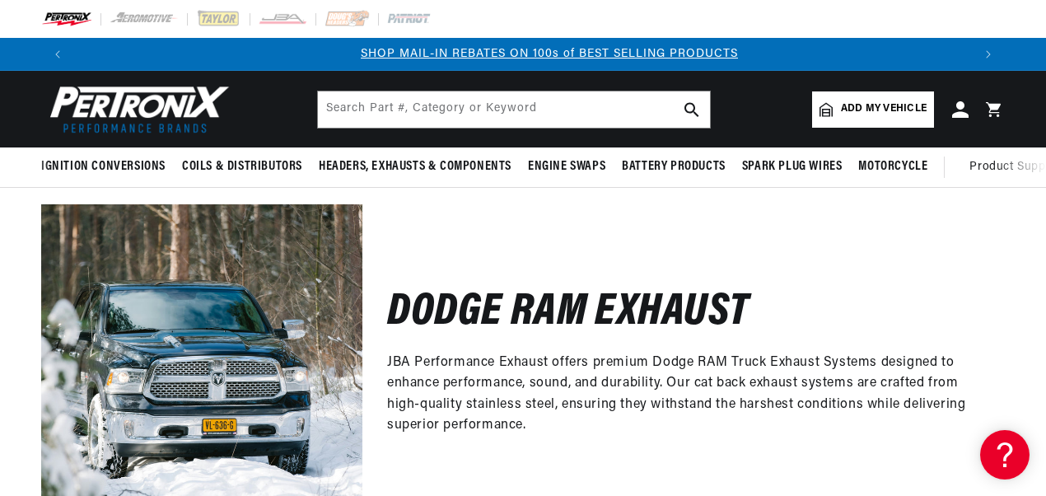
scroll to position [0, 898]
